Goal: Task Accomplishment & Management: Manage account settings

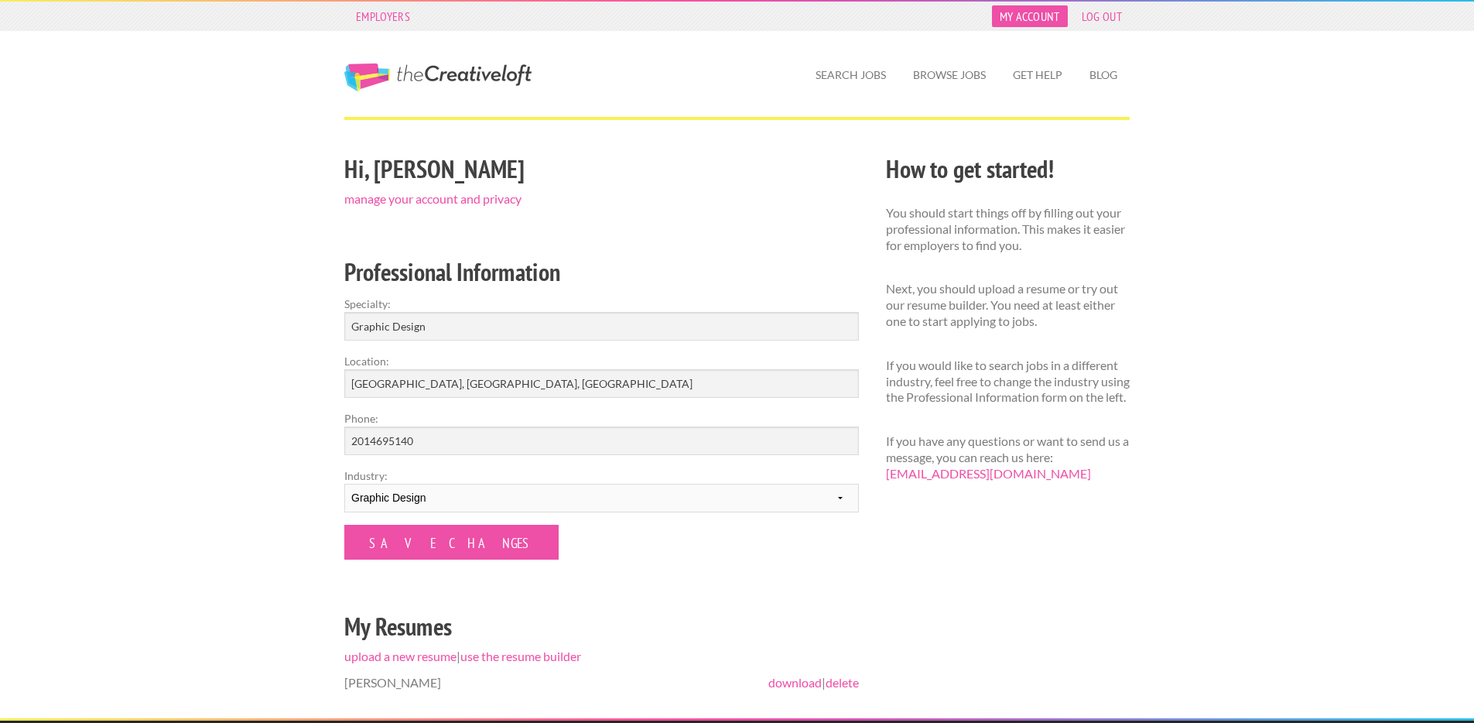
click at [1022, 18] on link "My Account" at bounding box center [1030, 16] width 76 height 22
click at [1038, 14] on link "My Account" at bounding box center [1030, 16] width 76 height 22
click at [477, 200] on link "manage your account and privacy" at bounding box center [432, 198] width 177 height 15
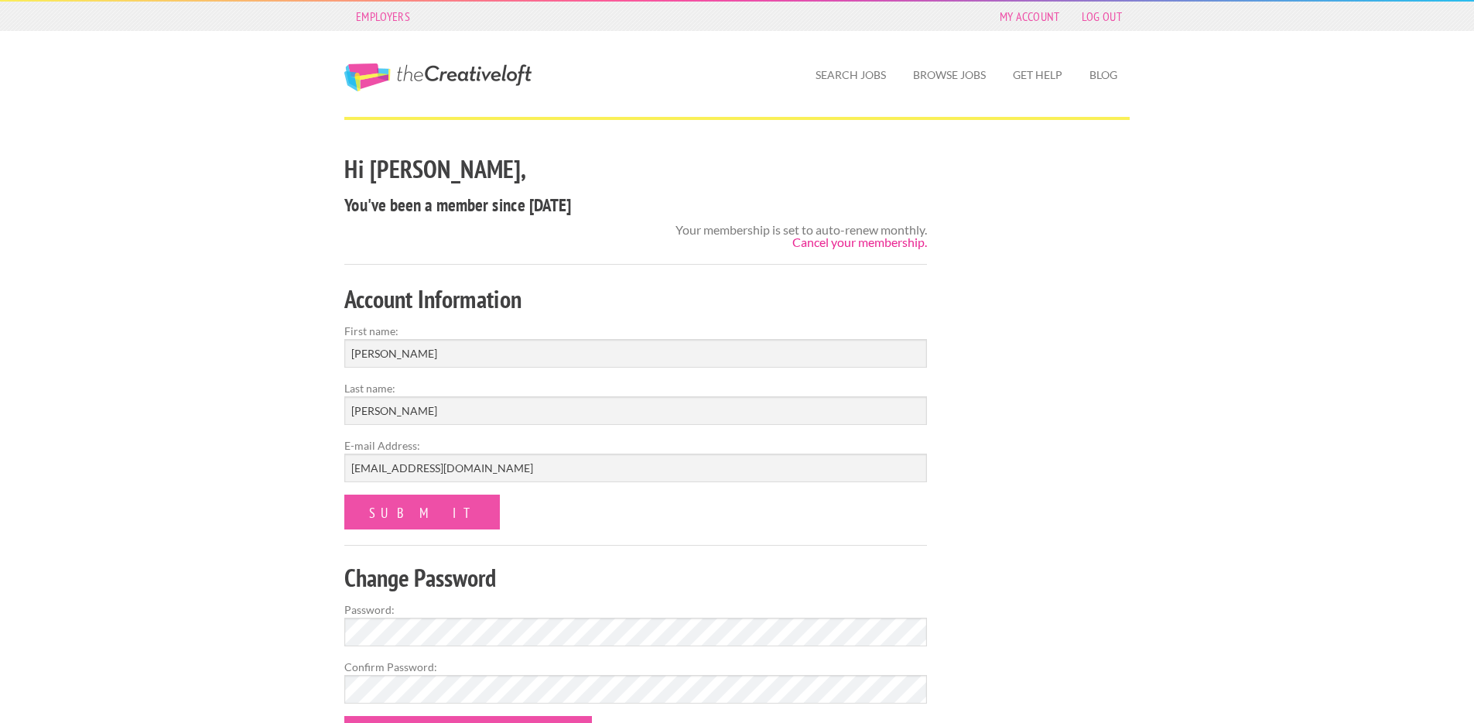
click at [851, 245] on link "Cancel your membership." at bounding box center [860, 242] width 135 height 15
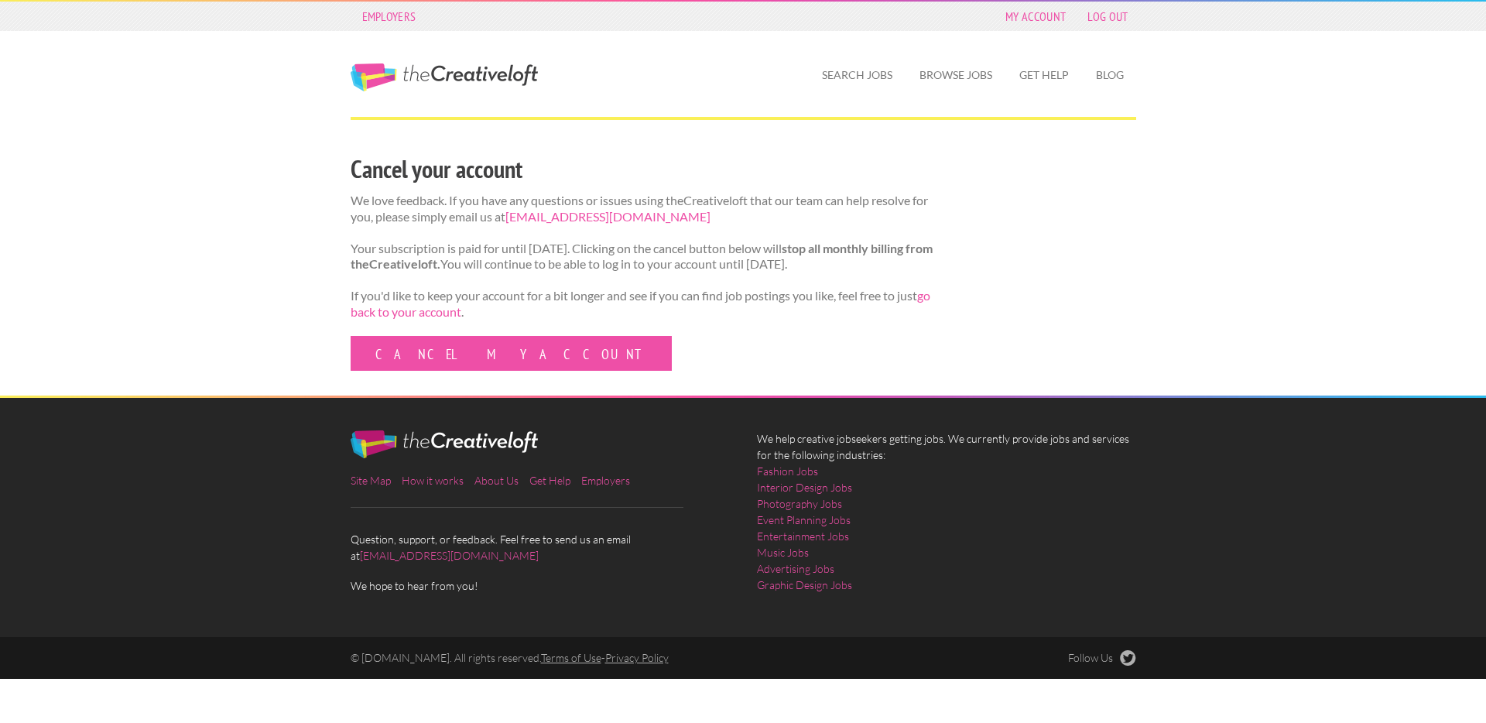
click at [418, 391] on div "Cancel your account We love feedback. If you have any questions or issues using…" at bounding box center [642, 272] width 610 height 246
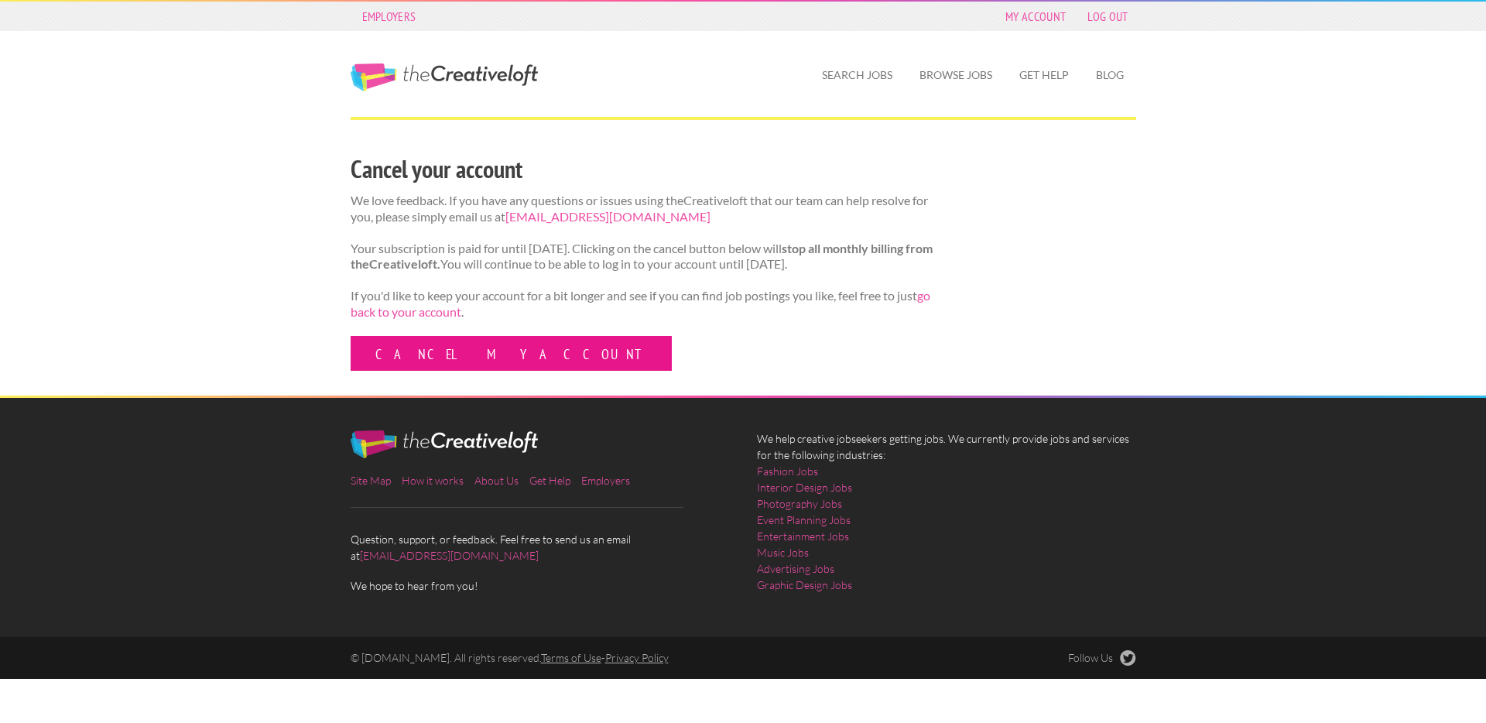
click at [418, 371] on link "Cancel my account" at bounding box center [511, 353] width 321 height 35
